Goal: Task Accomplishment & Management: Complete application form

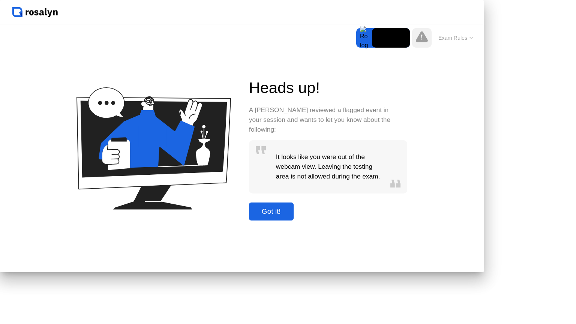
click at [292, 216] on div "Got it!" at bounding box center [271, 212] width 40 height 8
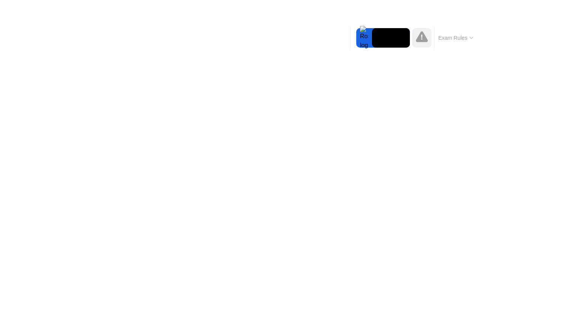
click img
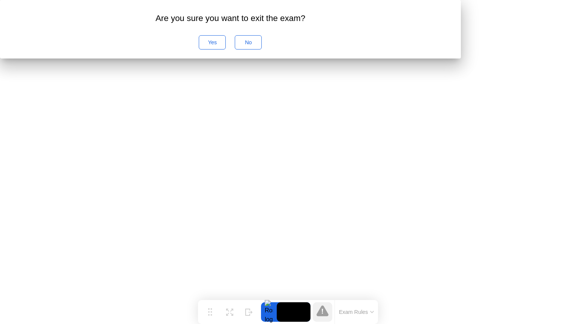
click at [223, 45] on div "Yes" at bounding box center [213, 42] width 22 height 6
